Goal: Transaction & Acquisition: Purchase product/service

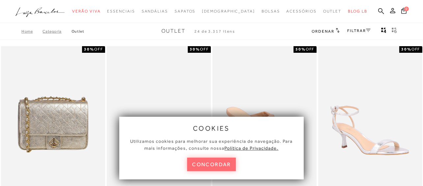
click at [224, 162] on button "concordar" at bounding box center [211, 165] width 49 height 14
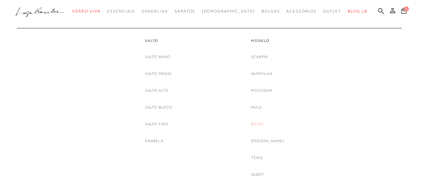
click at [263, 124] on link "Botas" at bounding box center [257, 124] width 13 height 7
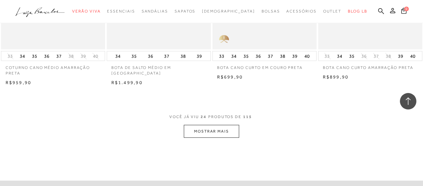
scroll to position [1154, 0]
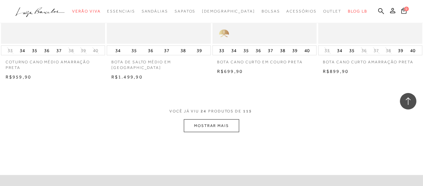
click at [220, 126] on button "MOSTRAR MAIS" at bounding box center [211, 125] width 55 height 13
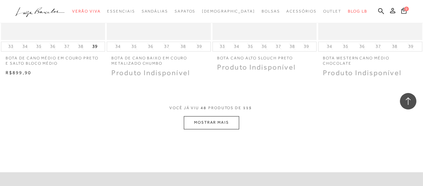
scroll to position [2358, 0]
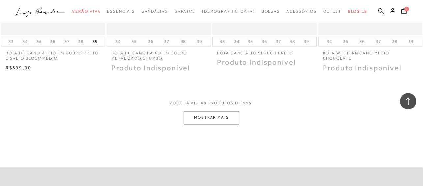
click at [203, 117] on button "MOSTRAR MAIS" at bounding box center [211, 117] width 55 height 13
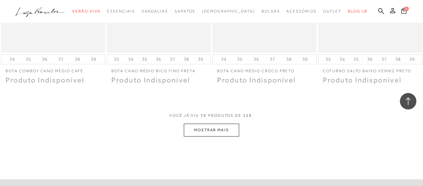
scroll to position [3554, 0]
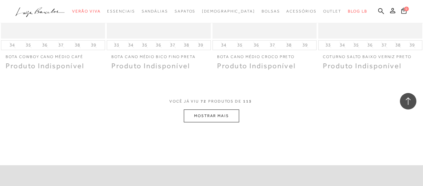
click at [213, 118] on button "MOSTRAR MAIS" at bounding box center [211, 115] width 55 height 13
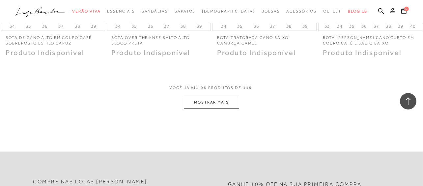
scroll to position [4778, 0]
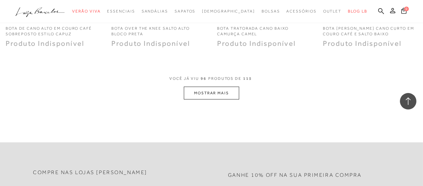
click at [213, 97] on button "MOSTRAR MAIS" at bounding box center [211, 93] width 55 height 13
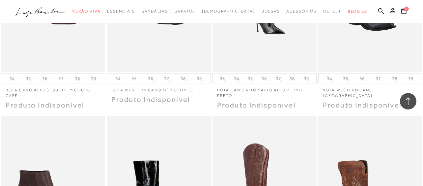
scroll to position [5085, 0]
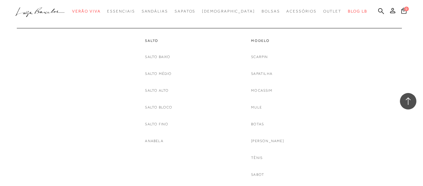
click at [262, 90] on link "Mocassim" at bounding box center [261, 90] width 21 height 7
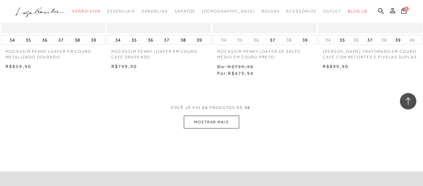
scroll to position [1205, 0]
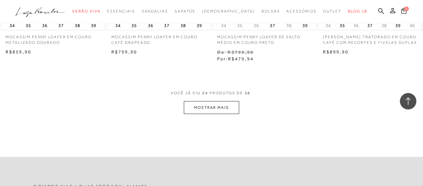
click at [217, 108] on button "MOSTRAR MAIS" at bounding box center [211, 107] width 55 height 13
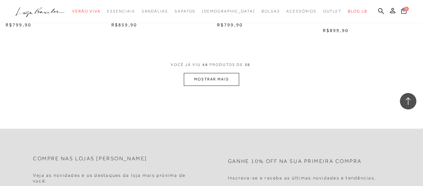
scroll to position [2429, 0]
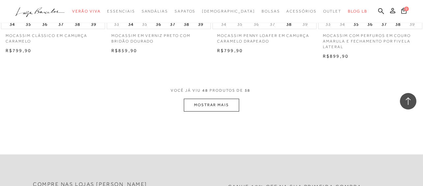
click at [227, 107] on button "MOSTRAR MAIS" at bounding box center [211, 105] width 55 height 13
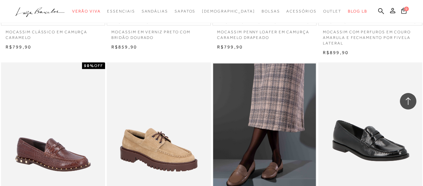
scroll to position [2487, 0]
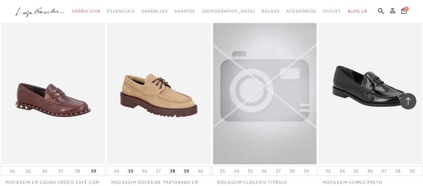
click at [275, 112] on img at bounding box center [264, 86] width 103 height 156
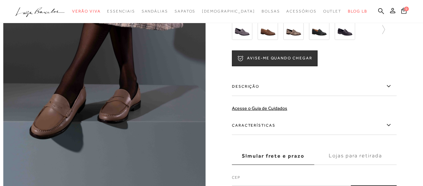
scroll to position [154, 0]
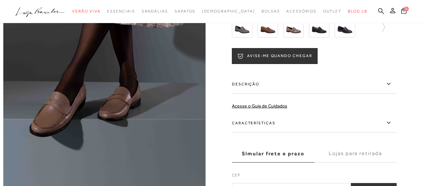
click at [297, 34] on img at bounding box center [293, 27] width 20 height 20
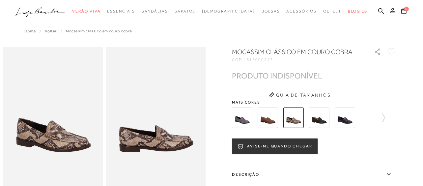
click at [247, 120] on img at bounding box center [242, 117] width 20 height 20
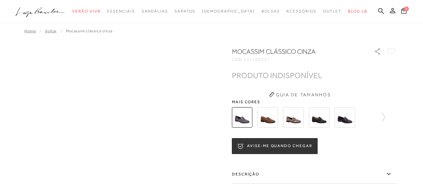
click at [272, 116] on img at bounding box center [268, 117] width 20 height 20
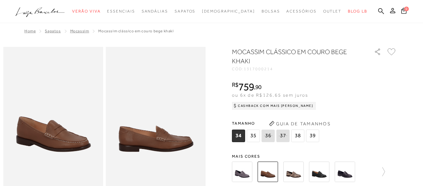
click at [322, 174] on img at bounding box center [319, 171] width 20 height 20
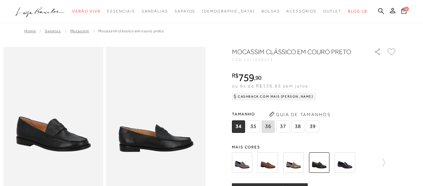
click at [347, 162] on img at bounding box center [345, 162] width 20 height 20
